Goal: Task Accomplishment & Management: Complete application form

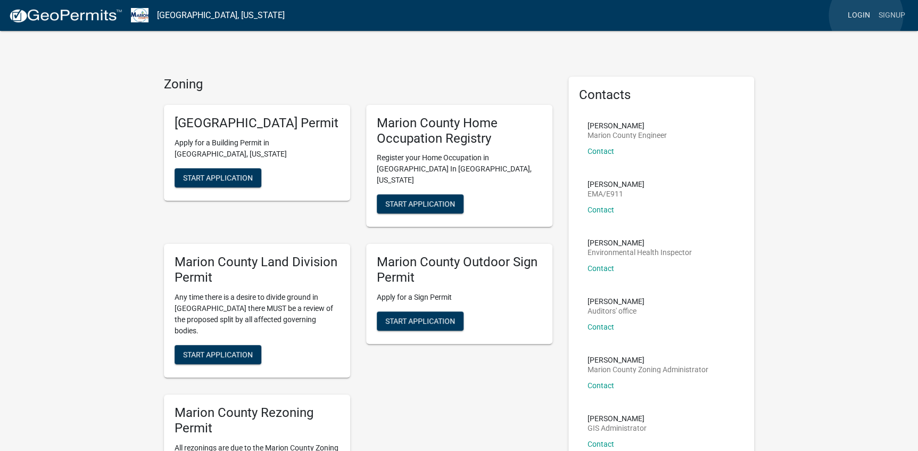
click at [866, 15] on link "Login" at bounding box center [859, 15] width 31 height 20
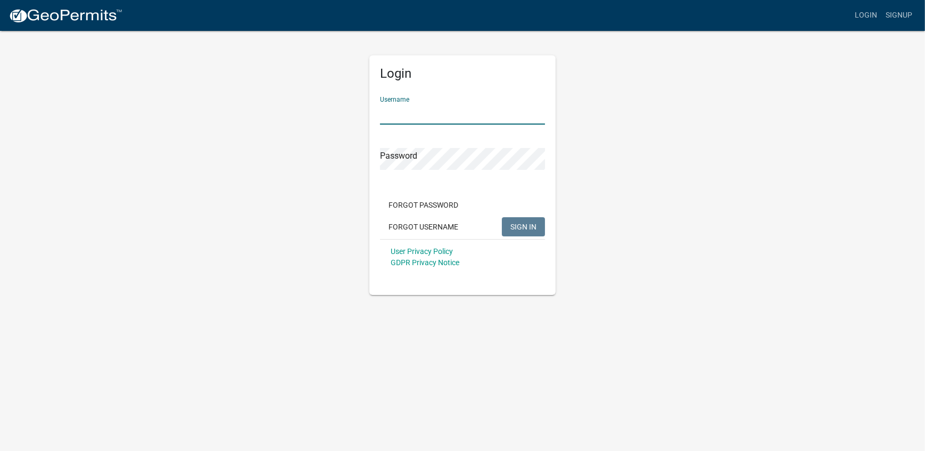
click at [385, 110] on input "Username" at bounding box center [462, 114] width 165 height 22
type input "DGC"
click at [502, 217] on button "SIGN IN" at bounding box center [523, 226] width 43 height 19
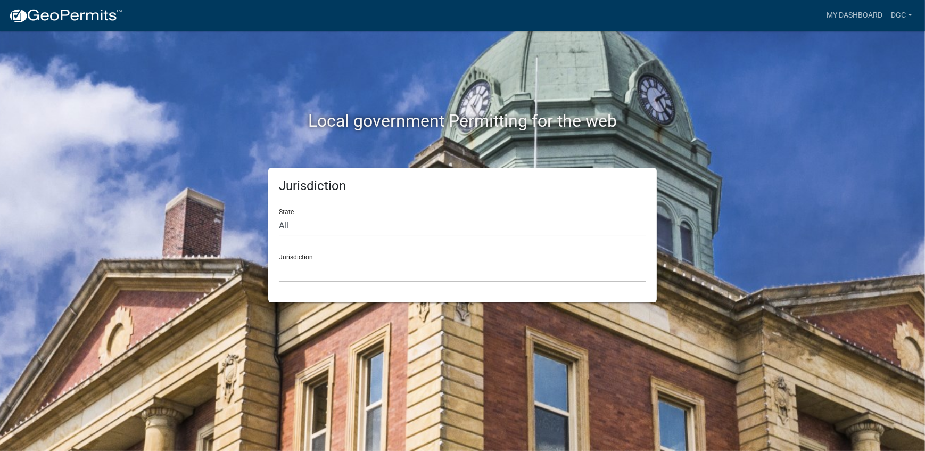
click at [277, 227] on div "Jurisdiction State All [US_STATE] [US_STATE] [US_STATE] [US_STATE] [US_STATE] […" at bounding box center [462, 235] width 389 height 135
click at [279, 225] on select "All [US_STATE] [US_STATE] [US_STATE] [US_STATE] [US_STATE] [US_STATE] [US_STATE…" at bounding box center [462, 226] width 367 height 22
select select "[US_STATE]"
click at [279, 215] on select "All [US_STATE] [US_STATE] [US_STATE] [US_STATE] [US_STATE] [US_STATE] [US_STATE…" at bounding box center [462, 226] width 367 height 22
click at [288, 270] on select "[GEOGRAPHIC_DATA], [US_STATE] [GEOGRAPHIC_DATA], [US_STATE] [GEOGRAPHIC_DATA], …" at bounding box center [462, 271] width 367 height 22
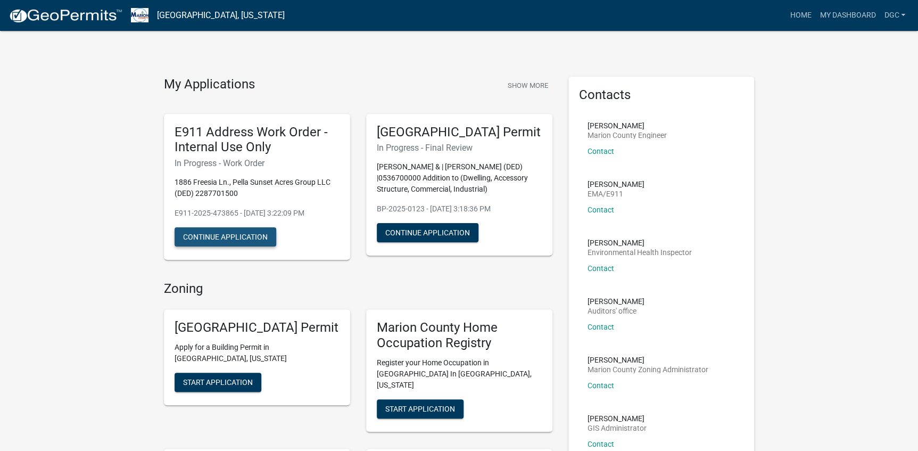
click at [224, 236] on button "Continue Application" at bounding box center [226, 236] width 102 height 19
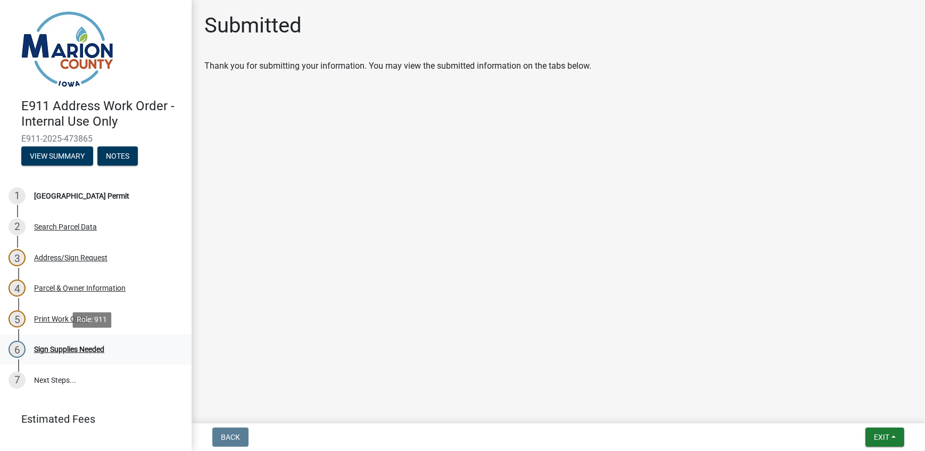
click at [59, 348] on div "Sign Supplies Needed" at bounding box center [69, 349] width 70 height 7
click at [61, 315] on div "Print Work Order" at bounding box center [61, 318] width 55 height 7
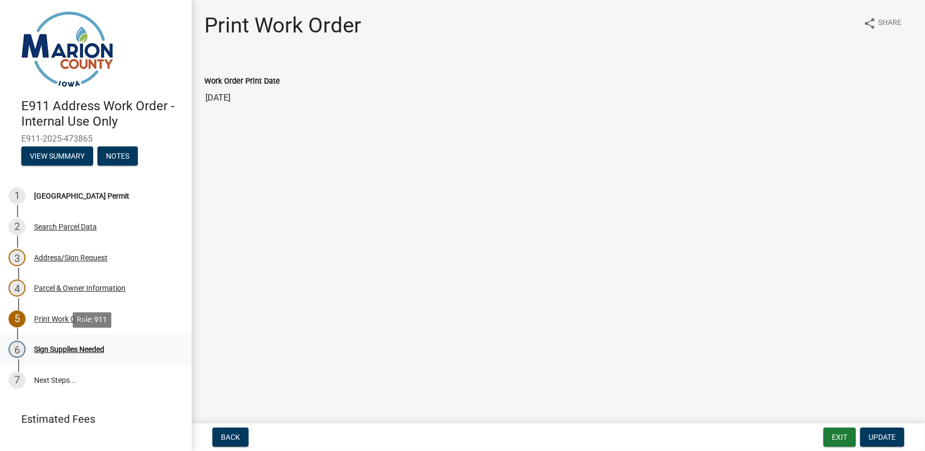
click at [61, 349] on div "Sign Supplies Needed" at bounding box center [69, 349] width 70 height 7
click at [52, 382] on link "7 Next Steps..." at bounding box center [96, 380] width 192 height 31
click at [85, 291] on div "Parcel & Owner Information" at bounding box center [80, 287] width 92 height 7
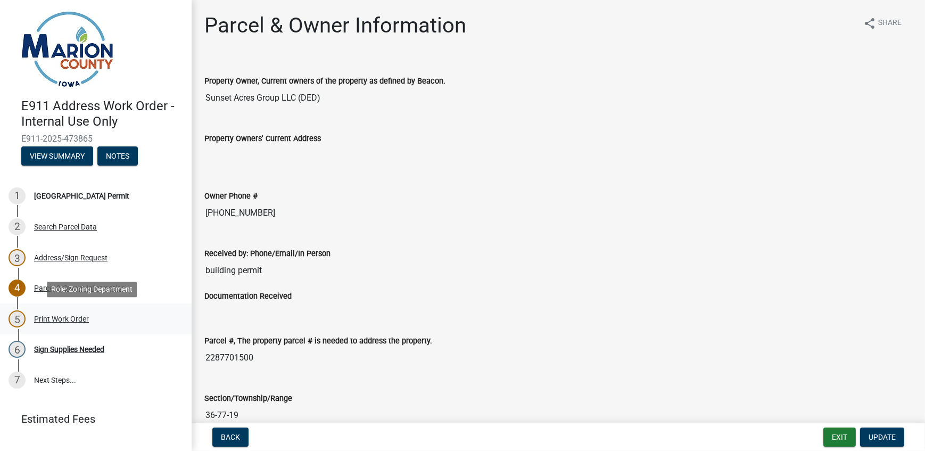
click at [58, 320] on div "Print Work Order" at bounding box center [61, 318] width 55 height 7
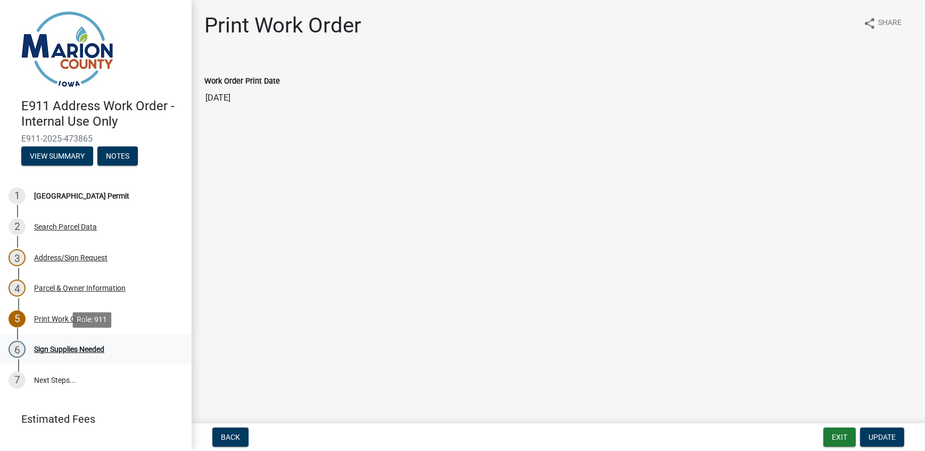
click at [52, 352] on div "Sign Supplies Needed" at bounding box center [69, 349] width 70 height 7
click at [831, 431] on button "Exit" at bounding box center [840, 437] width 32 height 19
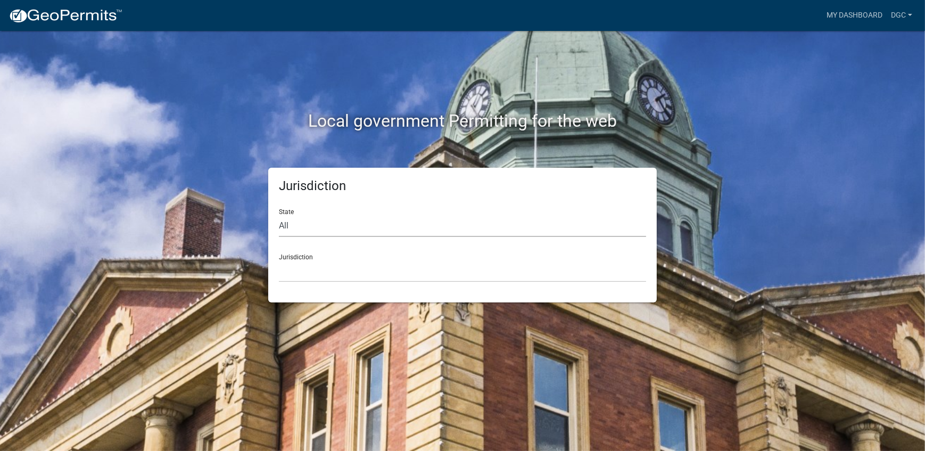
click at [290, 232] on select "All [US_STATE] [US_STATE] [US_STATE] [US_STATE] [US_STATE] [US_STATE] [US_STATE…" at bounding box center [462, 226] width 367 height 22
select select "[US_STATE]"
click at [279, 215] on select "All [US_STATE] [US_STATE] [US_STATE] [US_STATE] [US_STATE] [US_STATE] [US_STATE…" at bounding box center [462, 226] width 367 height 22
click at [288, 274] on select "[GEOGRAPHIC_DATA], [US_STATE] [GEOGRAPHIC_DATA], [US_STATE] [GEOGRAPHIC_DATA], …" at bounding box center [462, 271] width 367 height 22
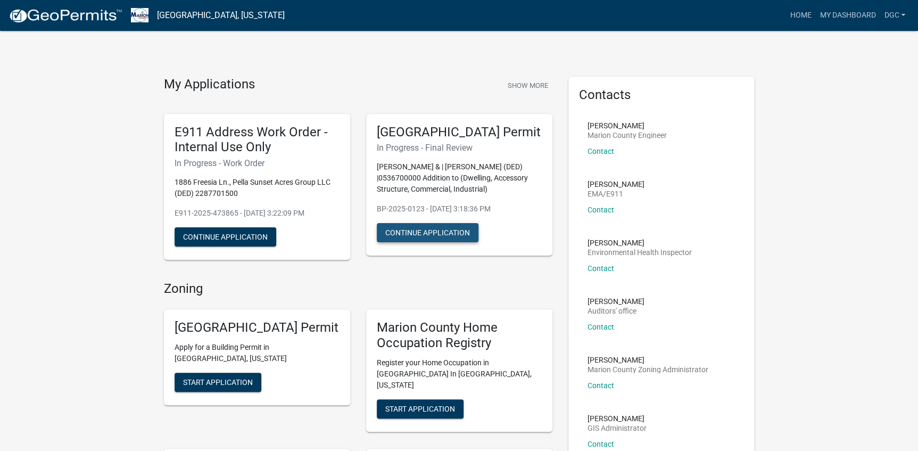
click at [421, 242] on button "Continue Application" at bounding box center [428, 232] width 102 height 19
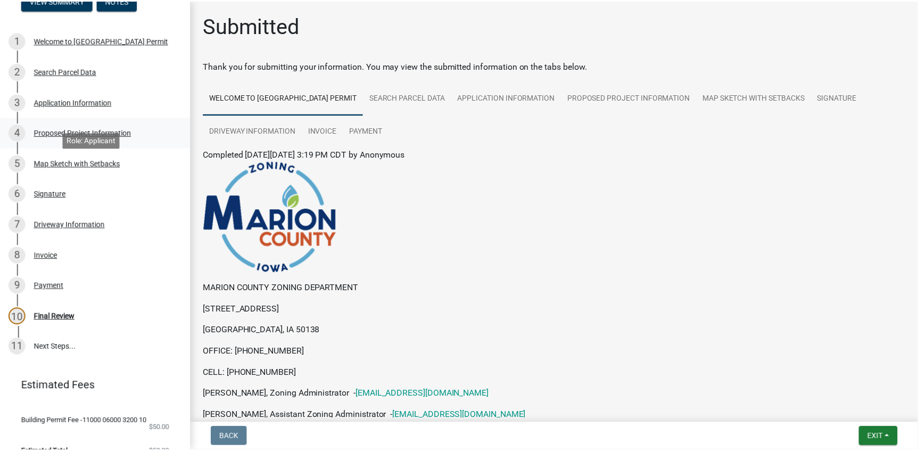
scroll to position [179, 0]
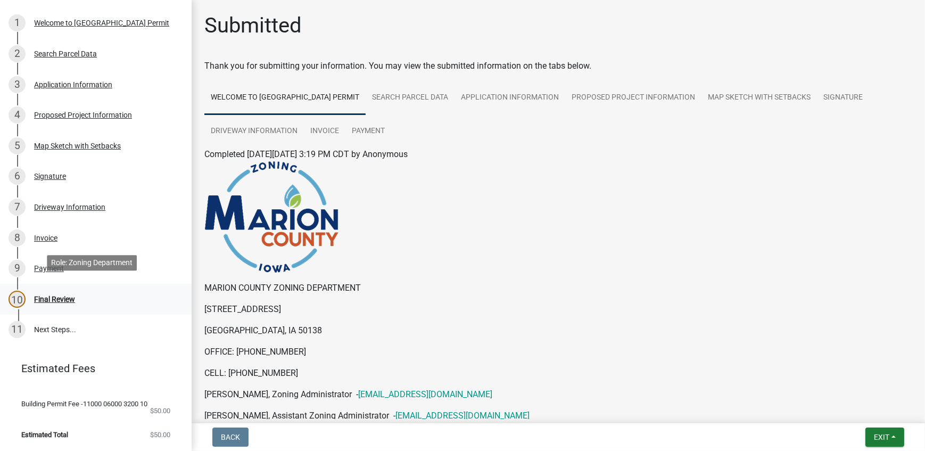
click at [60, 296] on div "Final Review" at bounding box center [54, 299] width 41 height 7
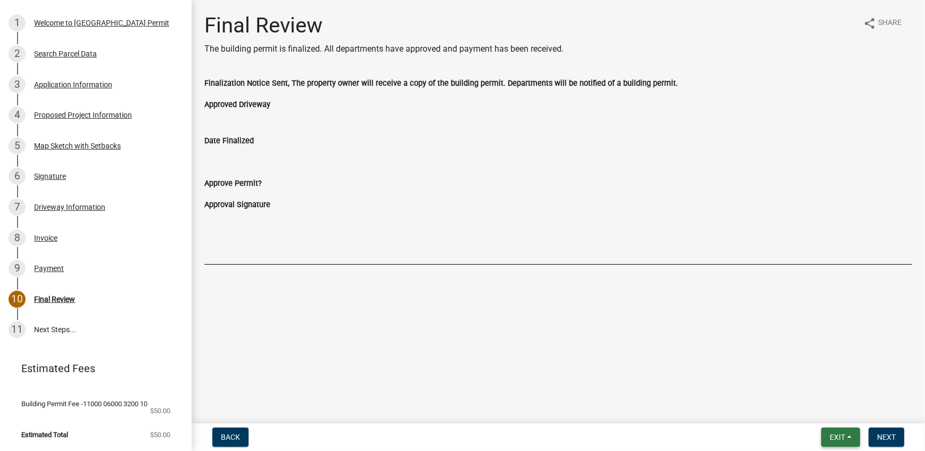
click at [833, 439] on span "Exit" at bounding box center [837, 437] width 15 height 9
click at [796, 412] on button "Save & Exit" at bounding box center [817, 410] width 85 height 26
